Goal: Task Accomplishment & Management: Manage account settings

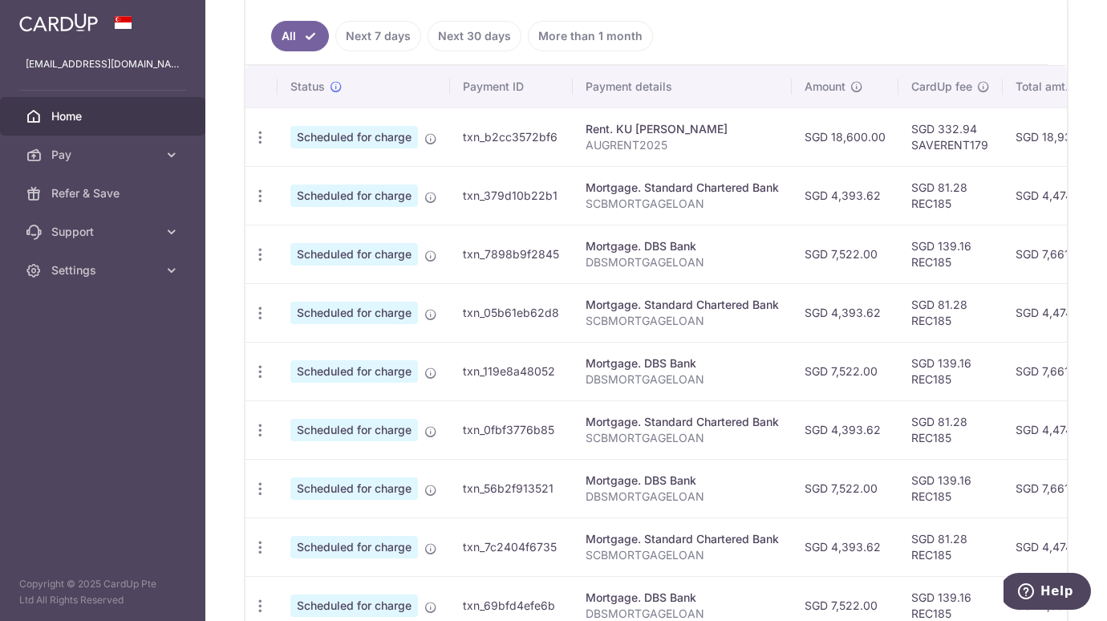
scroll to position [333, 0]
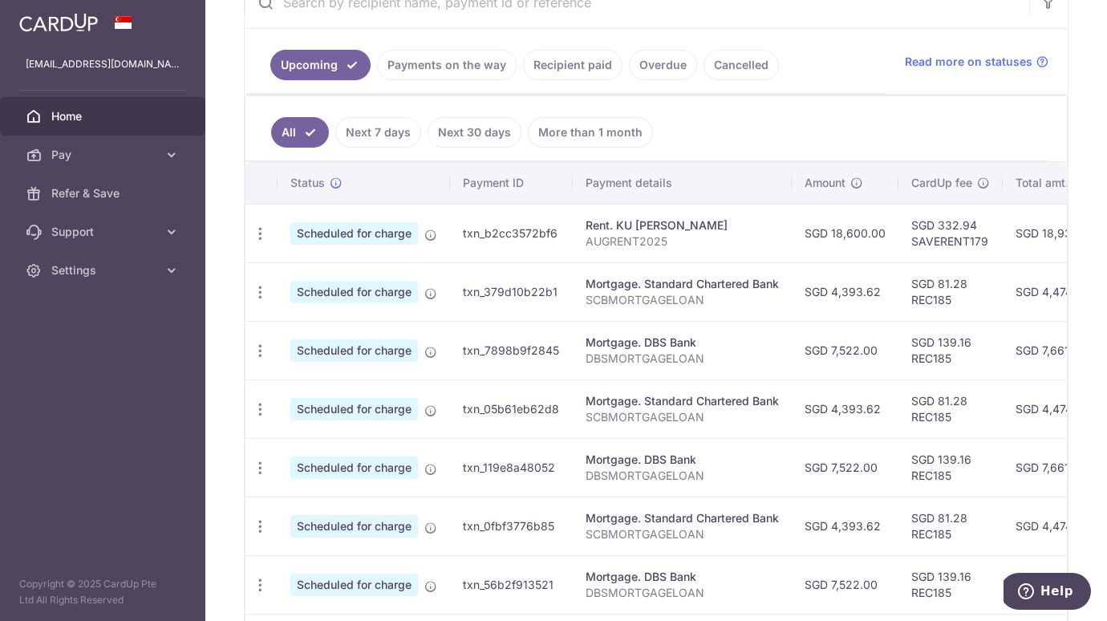
scroll to position [392, 0]
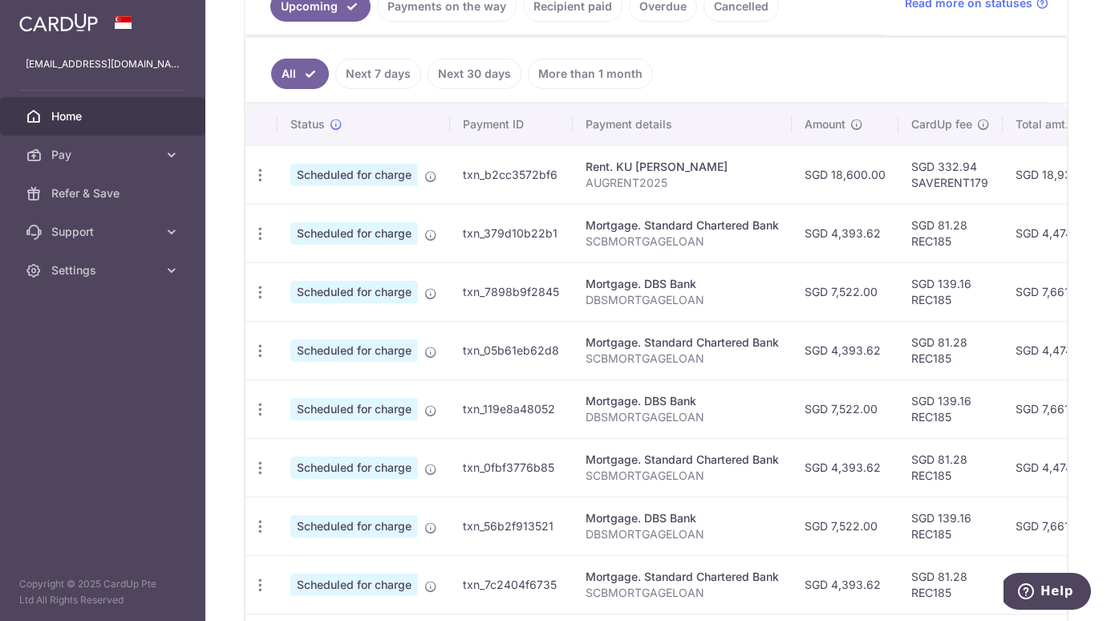
click at [468, 9] on link "Payments on the way" at bounding box center [447, 6] width 140 height 30
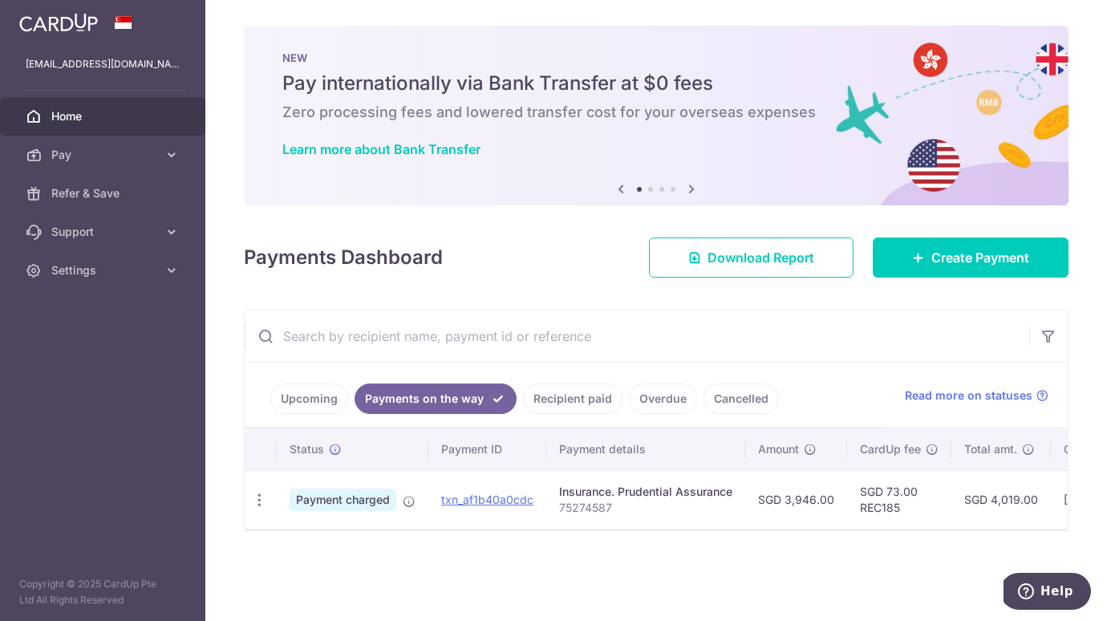
scroll to position [0, 0]
click at [160, 281] on link "Settings" at bounding box center [102, 270] width 205 height 39
click at [75, 355] on span "Logout" at bounding box center [104, 347] width 106 height 16
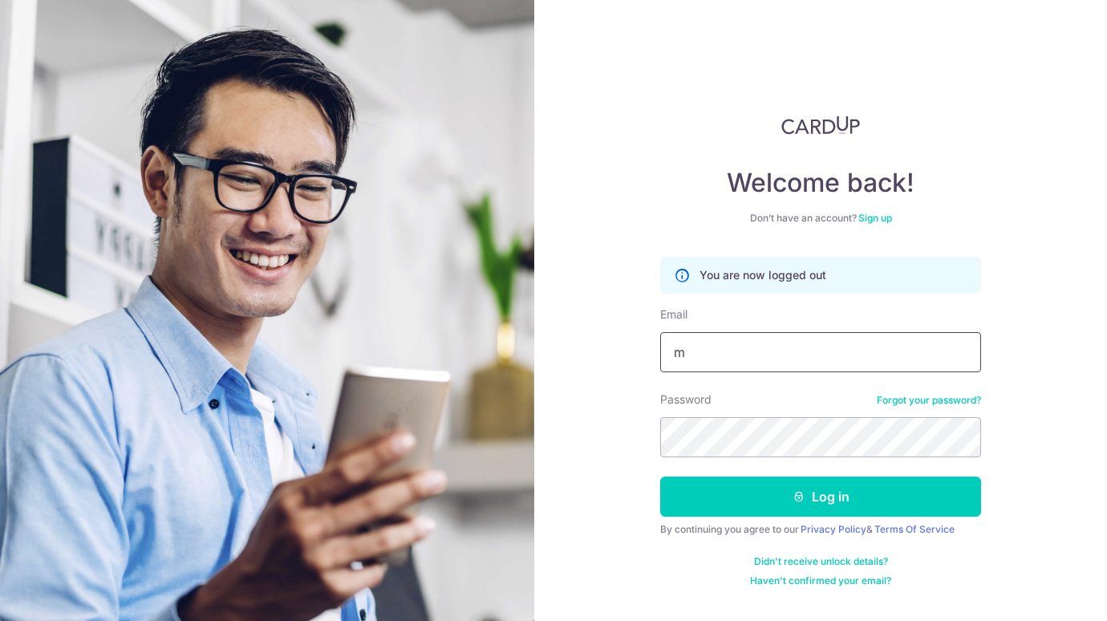
type input "maatthewtan@gmail.com"
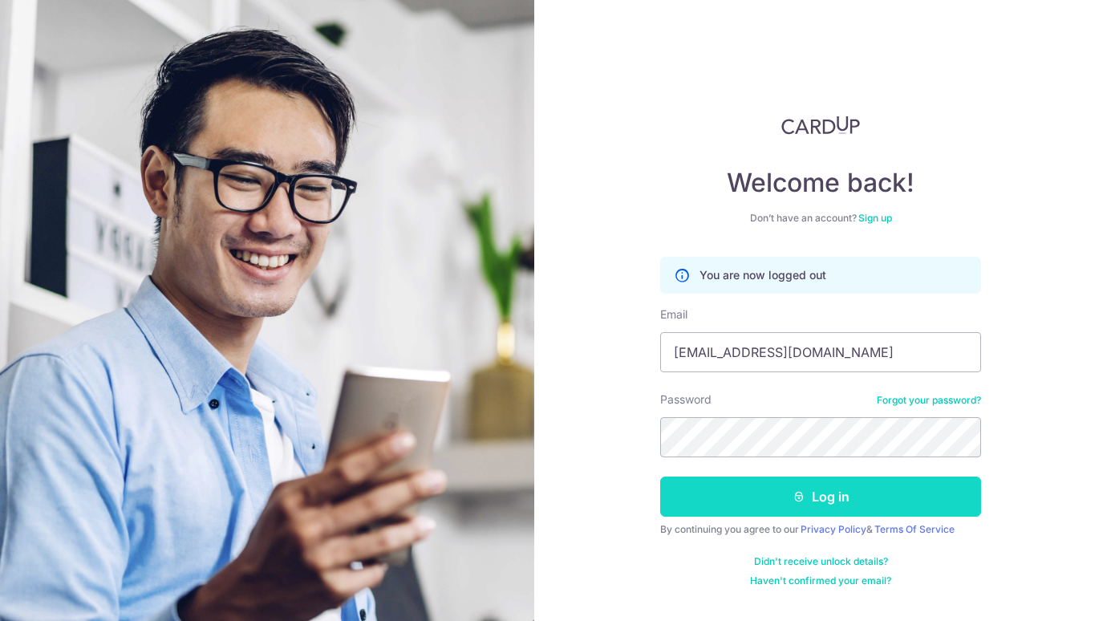
click at [828, 506] on button "Log in" at bounding box center [820, 497] width 321 height 40
